Goal: Check status: Check status

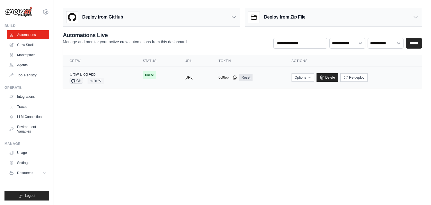
click at [212, 74] on td "copied [URL]" at bounding box center [195, 78] width 34 height 22
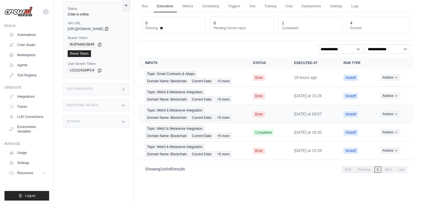
scroll to position [24, 0]
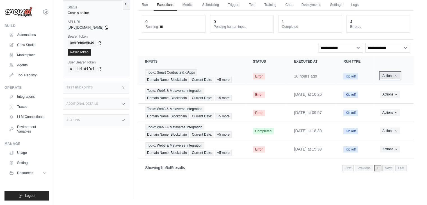
click at [387, 76] on button "Actions" at bounding box center [390, 75] width 20 height 7
click at [382, 84] on link "View Details" at bounding box center [389, 86] width 36 height 9
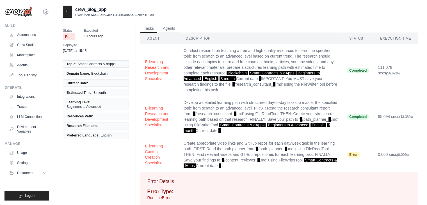
click at [67, 9] on icon at bounding box center [67, 11] width 4 height 4
